Goal: Task Accomplishment & Management: Manage account settings

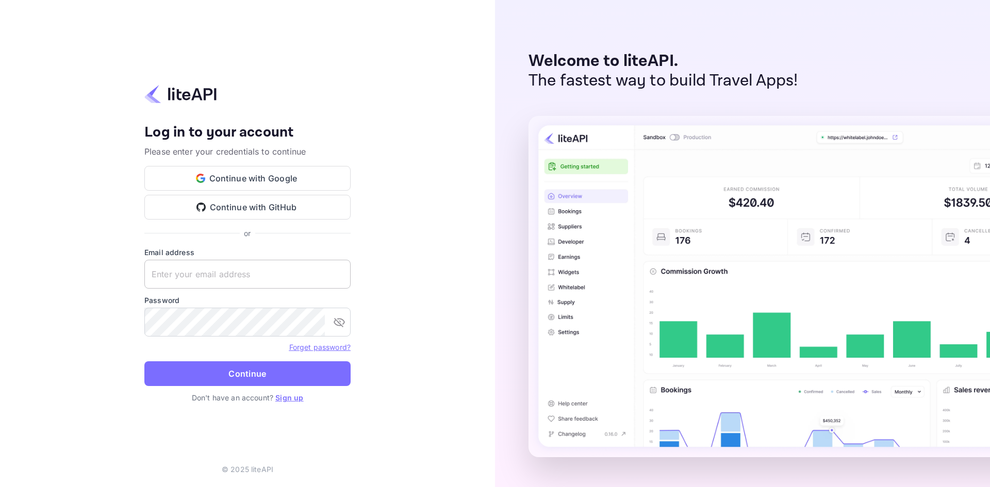
click at [256, 274] on input "text" at bounding box center [247, 274] width 206 height 29
paste input "[EMAIL_ADDRESS][DOMAIN_NAME]"
type input "[EMAIL_ADDRESS][DOMAIN_NAME]"
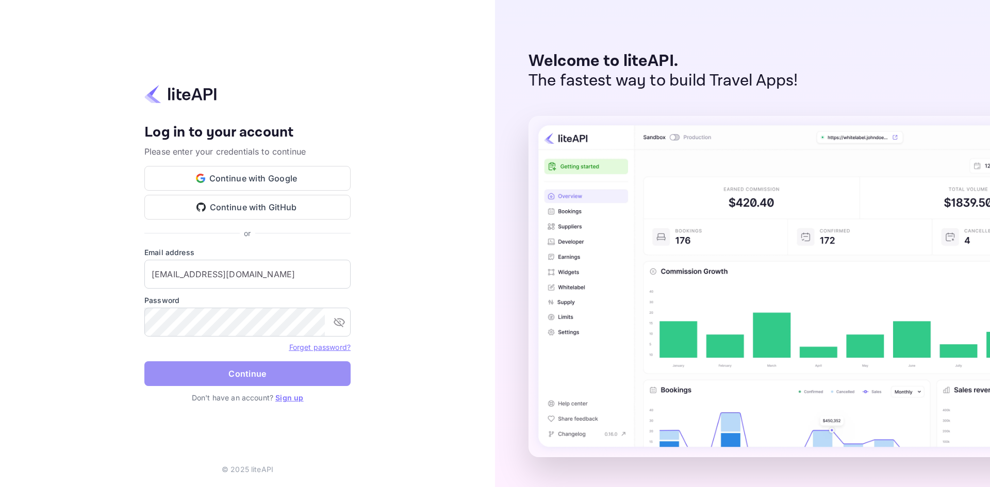
click at [237, 383] on button "Continue" at bounding box center [247, 374] width 206 height 25
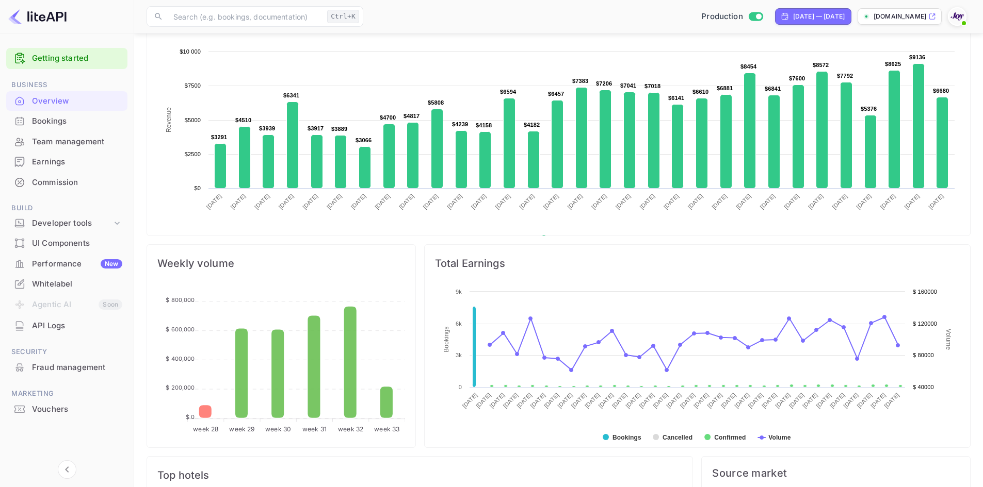
scroll to position [206, 0]
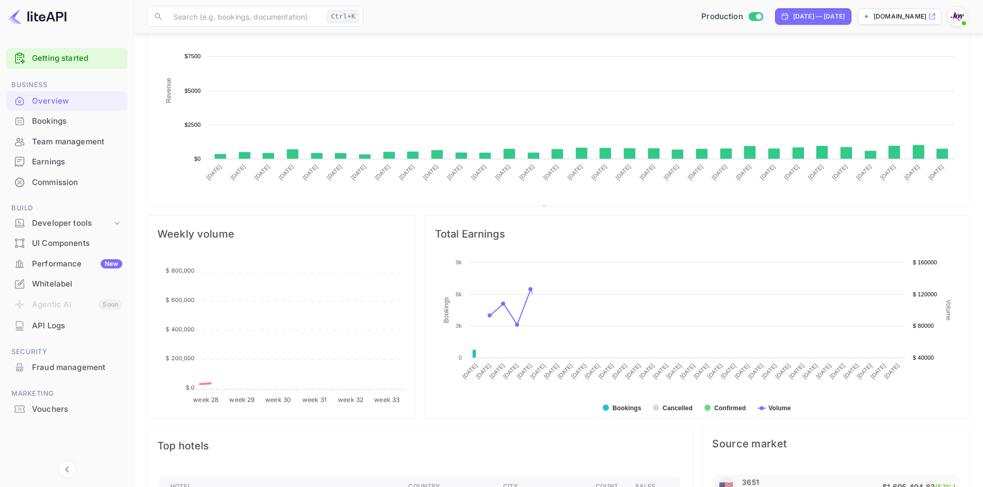
scroll to position [160, 260]
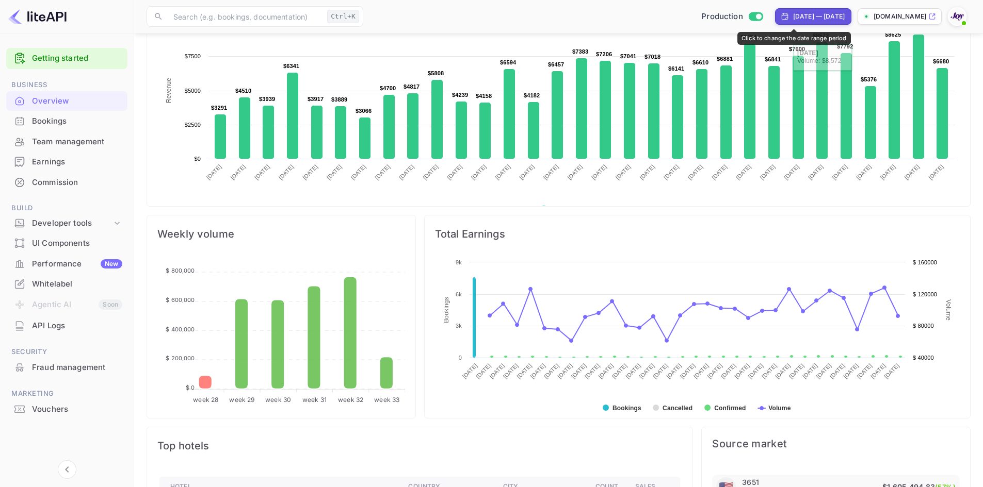
click at [793, 17] on div "[DATE] — [DATE]" at bounding box center [819, 16] width 52 height 9
select select "6"
select select "2025"
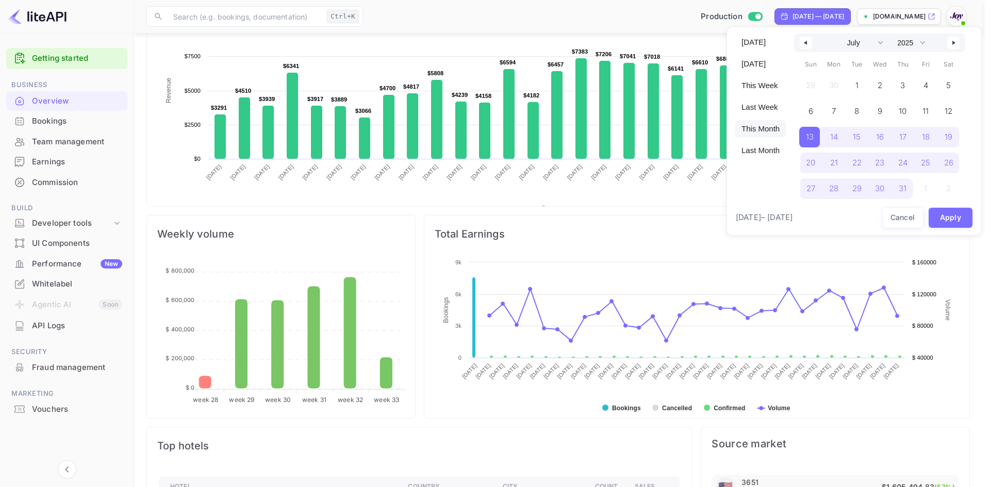
click at [757, 132] on span "This Month" at bounding box center [761, 129] width 51 height 18
select select "7"
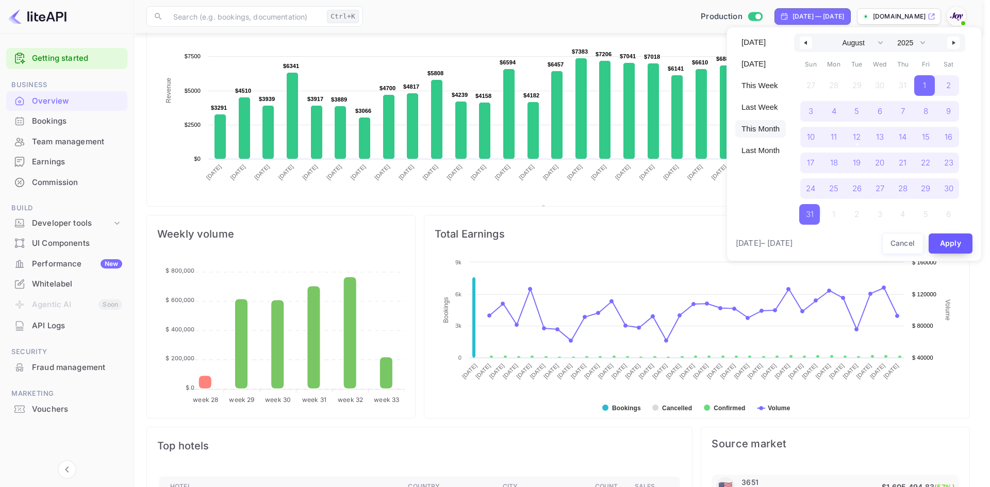
click at [970, 248] on button "Apply" at bounding box center [951, 244] width 44 height 20
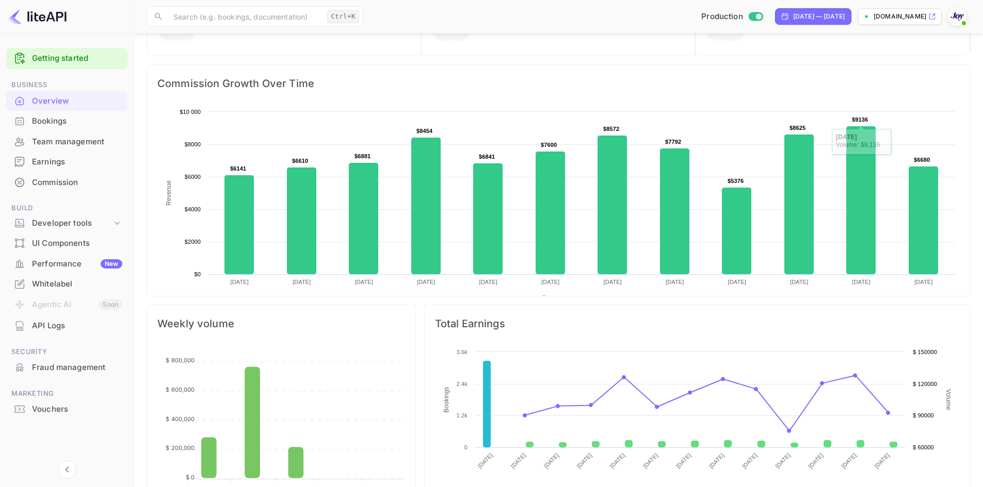
scroll to position [103, 0]
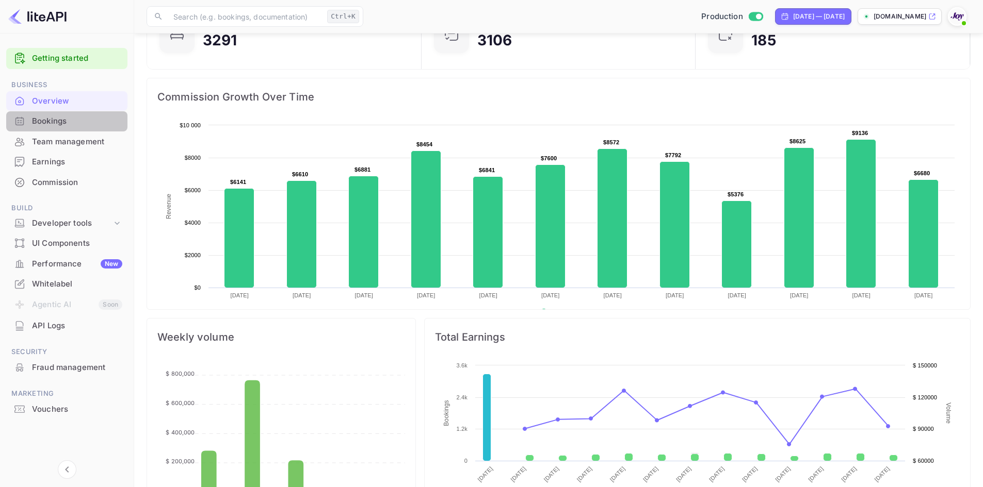
click at [62, 129] on div "Bookings" at bounding box center [66, 121] width 121 height 20
